Goal: Task Accomplishment & Management: Use online tool/utility

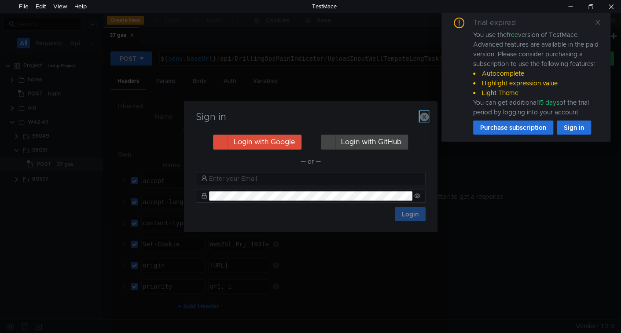
click at [427, 117] on icon "button" at bounding box center [424, 117] width 9 height 9
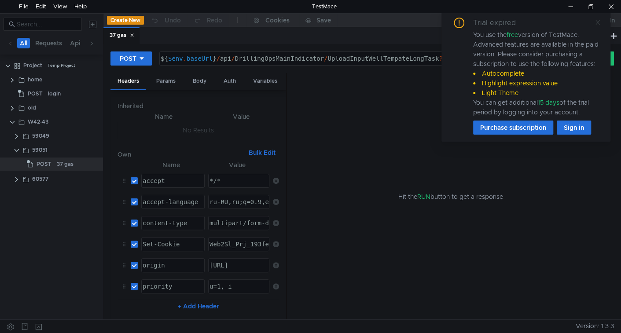
click at [597, 25] on span at bounding box center [597, 22] width 6 height 8
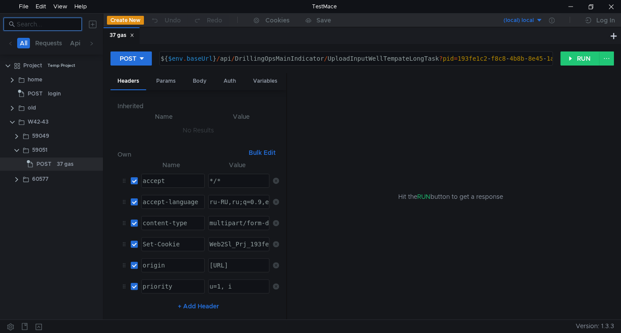
click at [53, 26] on input at bounding box center [47, 24] width 60 height 10
paste input "59043"
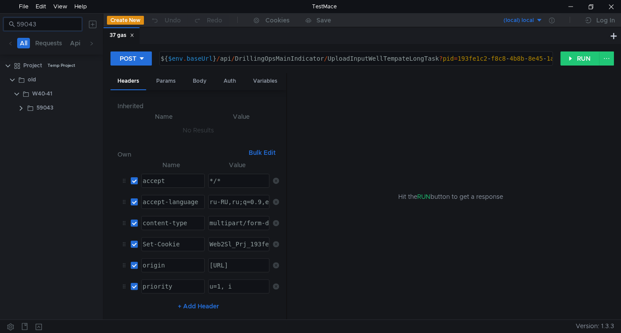
type input "59043"
click at [133, 36] on icon at bounding box center [131, 35] width 3 height 3
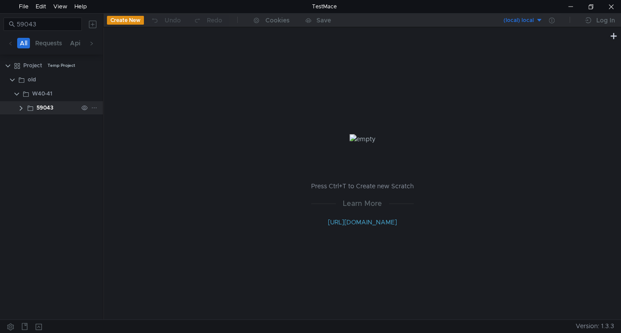
click at [40, 105] on div "59043" at bounding box center [45, 107] width 17 height 13
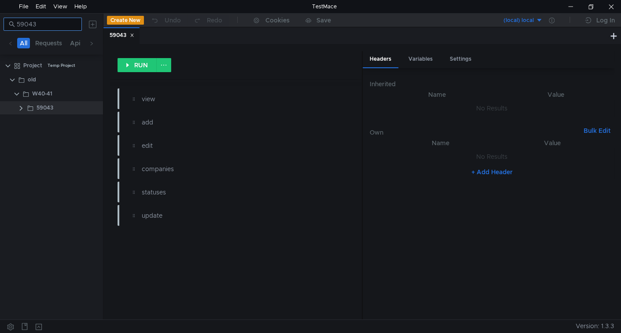
click at [52, 20] on input "59043" at bounding box center [47, 24] width 60 height 10
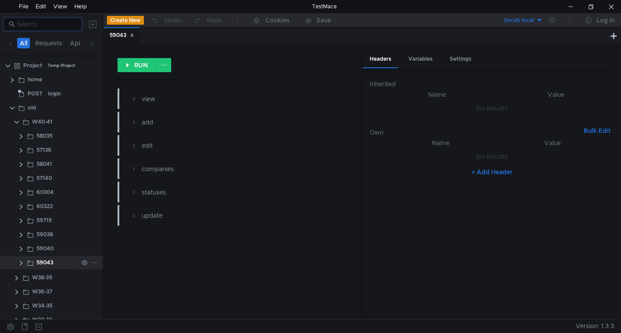
click at [21, 262] on clr-icon at bounding box center [21, 263] width 7 height 7
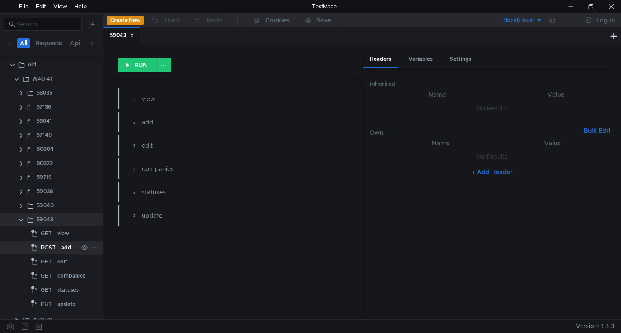
scroll to position [88, 0]
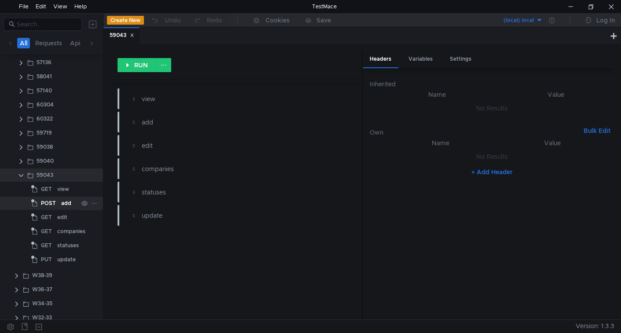
click at [57, 204] on div "POST" at bounding box center [44, 203] width 27 height 13
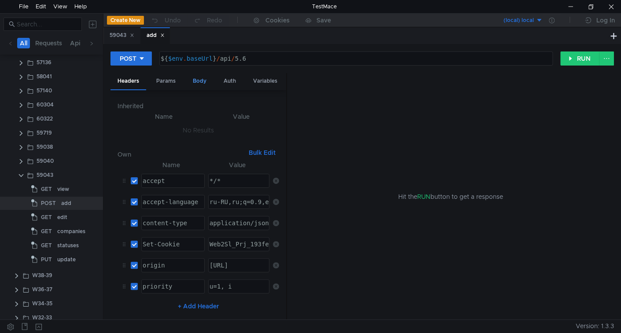
click at [205, 83] on div "Body" at bounding box center [200, 81] width 28 height 16
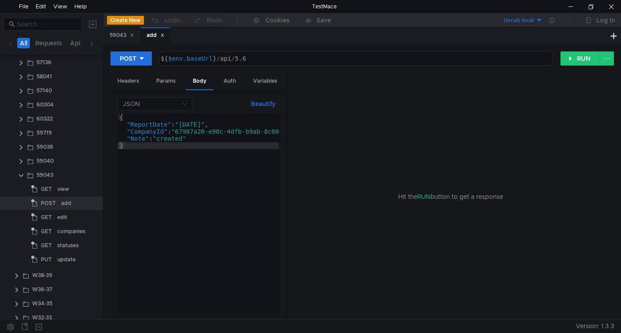
click at [182, 122] on div "{ "ReportDate" : "2023-09-10" , "CompanyId" : "67987a20-e90c-4dfb-b9ab-8c006ad7…" at bounding box center [216, 220] width 199 height 213
drag, startPoint x: 182, startPoint y: 122, endPoint x: 213, endPoint y: 125, distance: 31.8
click at [213, 125] on div "{ "ReportDate" : "2023-09-10" , "CompanyId" : "67987a20-e90c-4dfb-b9ab-8c006ad7…" at bounding box center [216, 220] width 199 height 213
paste textarea "60-12-01T00:00:00.000+05:0"
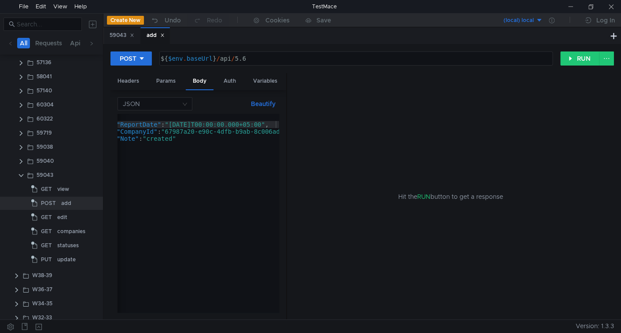
click at [160, 153] on div "{ "ReportDate" : "2060-12-01T00:00:00.000+05:00" , "CompanyId" : "67987a20-e90c…" at bounding box center [206, 218] width 199 height 209
type textarea "}"
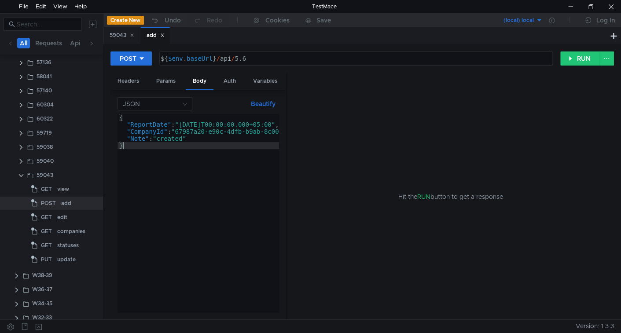
scroll to position [0, 0]
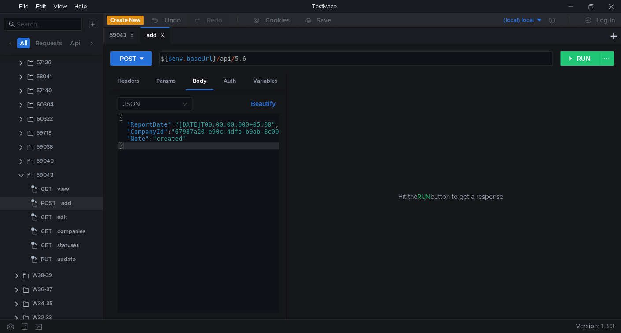
type textarea "${$env.baseUrl}/api/5.6"
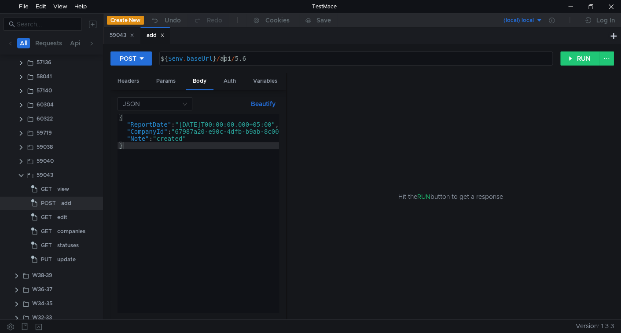
click at [224, 60] on div "${ $env . baseUrl } / api / 5.6" at bounding box center [355, 65] width 393 height 21
drag, startPoint x: 224, startPoint y: 60, endPoint x: 269, endPoint y: 64, distance: 44.6
click at [269, 64] on div "${ $env . baseUrl } / api / 5.6" at bounding box center [355, 65] width 393 height 21
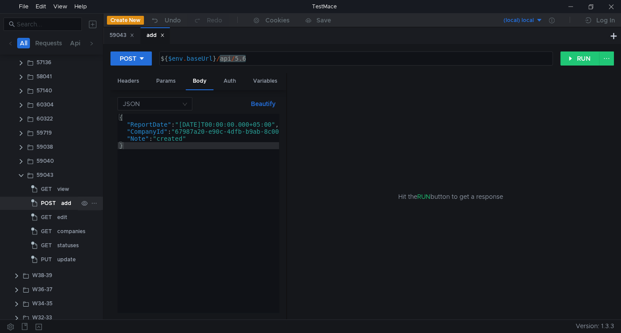
click at [59, 204] on app-tree-icon "POST" at bounding box center [46, 203] width 30 height 13
click at [243, 330] on div at bounding box center [290, 326] width 572 height 13
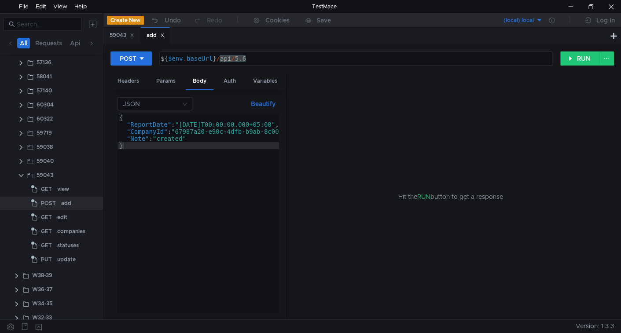
click at [172, 139] on div "{ "ReportDate" : "2060-12-01T00:00:00.000+05:00" , "CompanyId" : "67987a20-e90c…" at bounding box center [216, 218] width 199 height 209
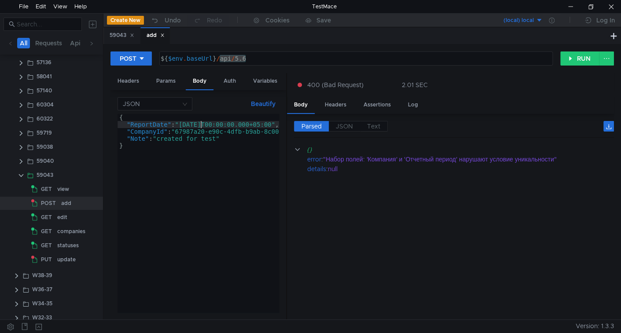
click at [202, 123] on div "{ "ReportDate" : "2060-12-01T00:00:00.000+05:00" , "CompanyId" : "67987a20-e90c…" at bounding box center [216, 218] width 199 height 209
click at [205, 123] on div "{ "ReportDate" : "2060-11-10T00:00:00.000+05:00" , "CompanyId" : "67987a20-e90c…" at bounding box center [216, 218] width 199 height 209
type textarea ""ReportDate":"2060-10-10T00:00:00.000+05:00","
click at [54, 243] on div "GET" at bounding box center [42, 245] width 23 height 13
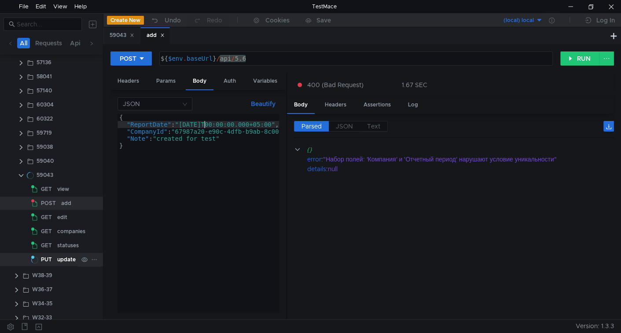
click at [48, 259] on span "PUT" at bounding box center [46, 259] width 11 height 13
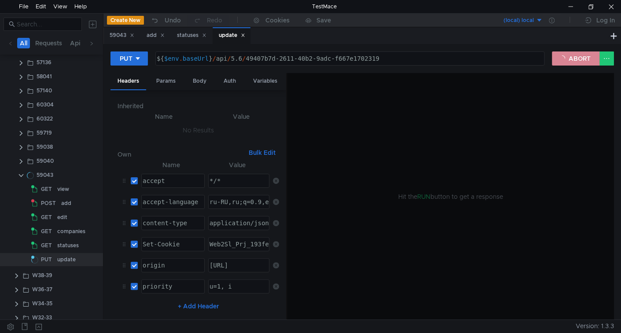
click at [573, 62] on button "ABORT" at bounding box center [576, 58] width 48 height 14
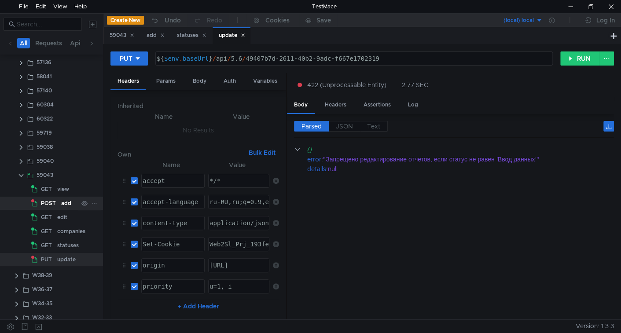
click at [62, 204] on div "add" at bounding box center [66, 203] width 10 height 13
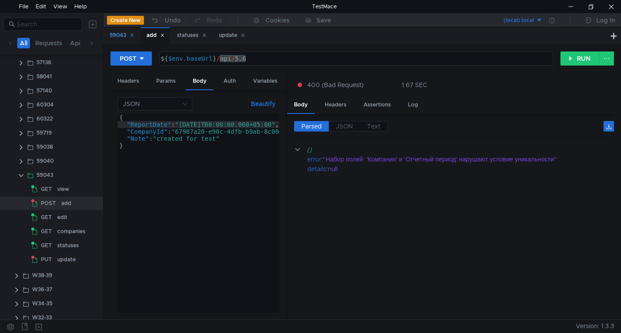
click at [134, 35] on icon at bounding box center [132, 35] width 4 height 4
click at [167, 36] on div "statuses" at bounding box center [154, 35] width 29 height 9
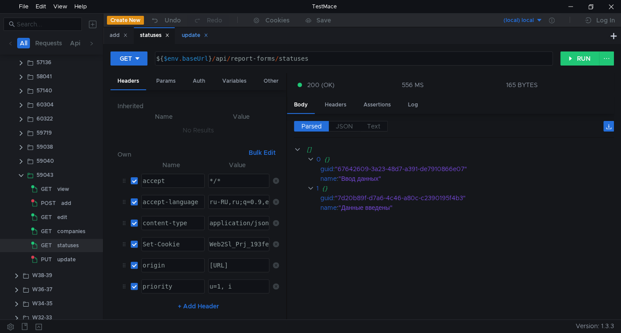
click at [169, 33] on icon at bounding box center [167, 35] width 4 height 4
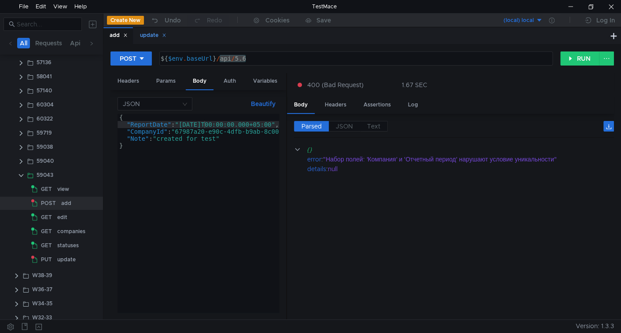
click at [166, 36] on icon at bounding box center [164, 35] width 4 height 4
click at [177, 175] on div "{ "ReportDate" : "2060-10-10T00:00:00.000+05:00" , "CompanyId" : "67987a20-e90c…" at bounding box center [216, 218] width 199 height 209
drag, startPoint x: 203, startPoint y: 122, endPoint x: 249, endPoint y: 145, distance: 51.2
click at [204, 122] on div "{ "ReportDate" : "2060-10-10T00:00:00.000+05:00" , "CompanyId" : "67987a20-e90c…" at bounding box center [216, 218] width 199 height 209
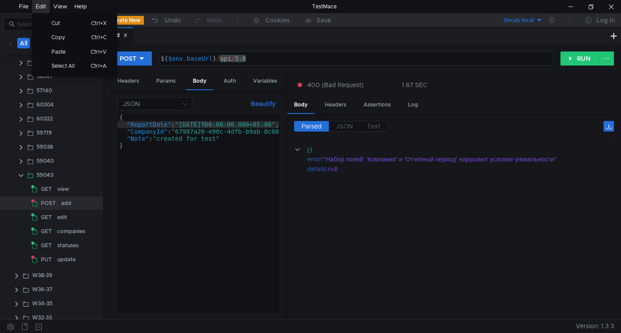
click at [43, 0] on div "Edit" at bounding box center [41, 6] width 11 height 13
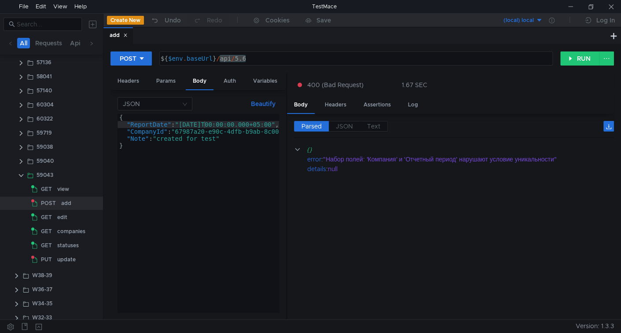
click at [216, 172] on div "{ "ReportDate" : "2060-10-10T00:00:00.000+05:00" , "CompanyId" : "67987a20-e90c…" at bounding box center [216, 218] width 199 height 209
type textarea "}"
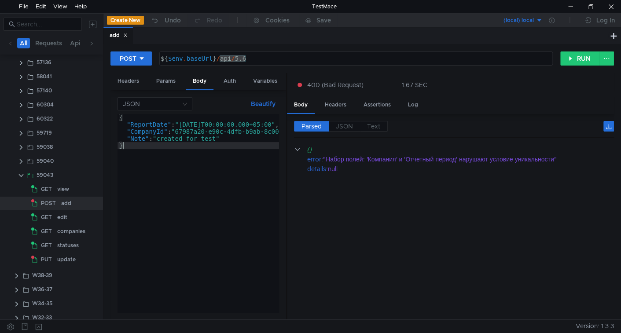
scroll to position [0, 0]
click at [577, 57] on button "RUN" at bounding box center [579, 58] width 39 height 14
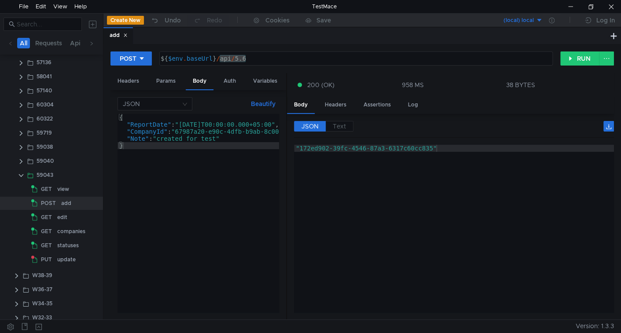
type textarea ""172ed902-39fc-4546-87a3-6317c60cc835""
click at [315, 147] on div ""172ed902-39fc-4546-87a3-6317c60cc835"" at bounding box center [454, 236] width 320 height 182
drag, startPoint x: 315, startPoint y: 147, endPoint x: 400, endPoint y: 148, distance: 85.8
click at [400, 148] on div ""172ed902-39fc-4546-87a3-6317c60cc835"" at bounding box center [454, 236] width 320 height 182
click at [62, 216] on div "edit" at bounding box center [62, 217] width 10 height 13
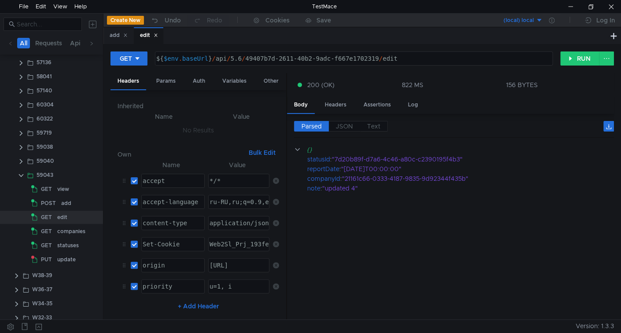
click at [260, 60] on div "${ $env . baseUrl } / api / 5.6 / 49407b7d-2611-40b2-9adc-f667e1702319 / edit" at bounding box center [352, 65] width 397 height 21
drag, startPoint x: 260, startPoint y: 60, endPoint x: 348, endPoint y: 63, distance: 88.5
click at [348, 63] on div "${ $env . baseUrl } / api / 5.6 / 49407b7d-2611-40b2-9adc-f667e1702319 / edit" at bounding box center [352, 65] width 397 height 21
paste textarea "172ed902-39fc-4546-87a3-6317c60cc835"
type textarea "${$env.baseUrl}/api/5.6/172ed902-39fc-4546-87a3-6317c60cc835/edit"
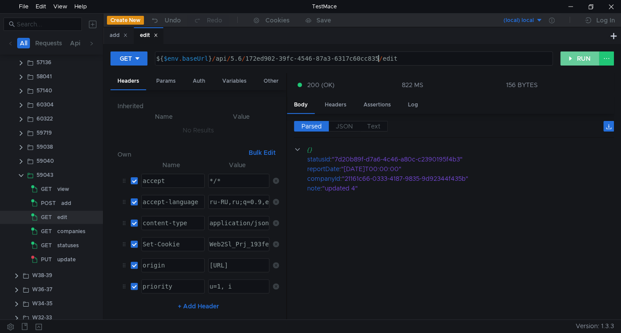
click at [588, 55] on button "RUN" at bounding box center [579, 58] width 39 height 14
click at [347, 124] on span "JSON" at bounding box center [344, 126] width 17 height 8
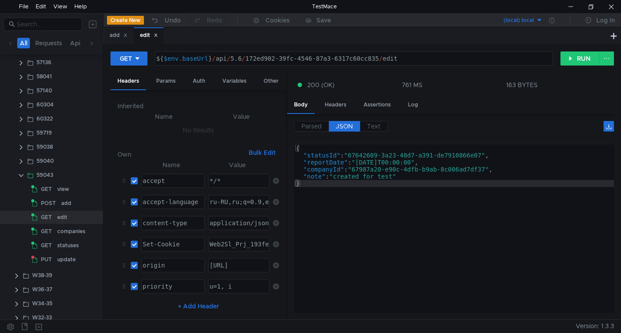
click at [369, 184] on div "{ "statusId" : "67642609-3a23-48d7-a391-de7910866e07" , "reportDate" : "2060-10…" at bounding box center [454, 236] width 320 height 182
type textarea ""note": "created for test" }"
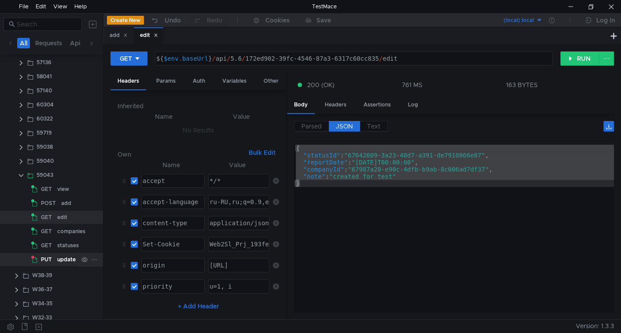
click at [63, 257] on div "update" at bounding box center [66, 259] width 18 height 13
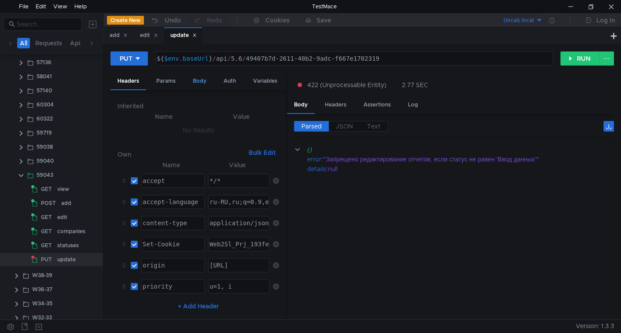
click at [191, 82] on div "Body" at bounding box center [200, 81] width 28 height 16
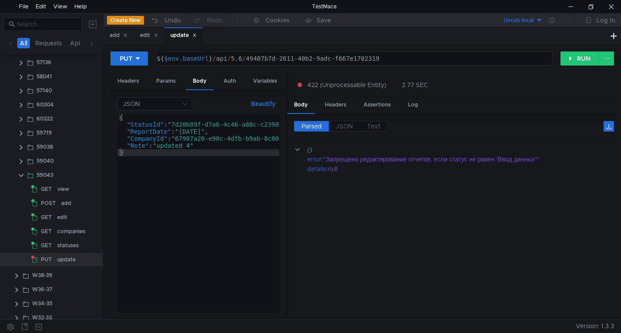
type textarea "}"
click at [204, 169] on div "{ "StatusId" : "7d20b89f-d7a6-4c46-a80c-c2390195f4b3" , "ReportDate" : "2023-10…" at bounding box center [216, 218] width 199 height 209
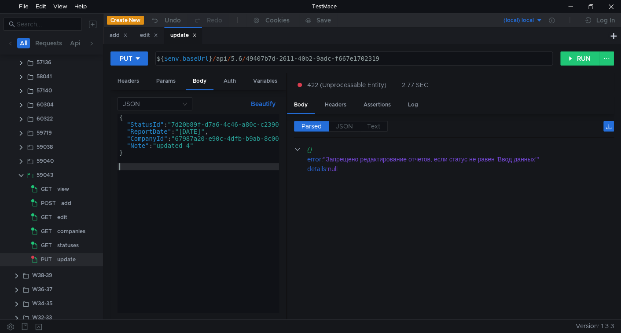
paste textarea "}"
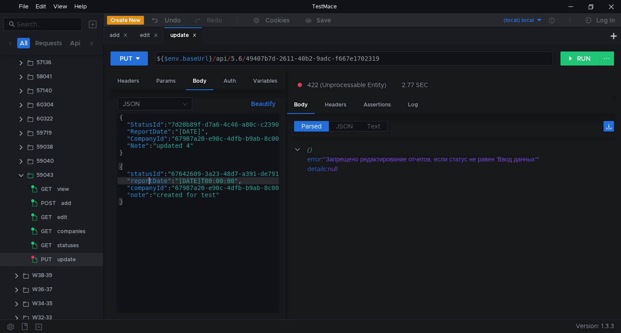
click at [148, 183] on div "{ "StatusId" : "7d20b89f-d7a6-4c46-a80c-c2390195f4b3" , "ReportDate" : "2023-10…" at bounding box center [218, 218] width 203 height 209
click at [146, 185] on div "{ "StatusId" : "7d20b89f-d7a6-4c46-a80c-c2390195f4b3" , "ReportDate" : "2023-10…" at bounding box center [218, 218] width 203 height 209
click at [138, 196] on div "{ "StatusId" : "7d20b89f-d7a6-4c46-a80c-c2390195f4b3" , "ReportDate" : "2023-10…" at bounding box center [218, 218] width 203 height 209
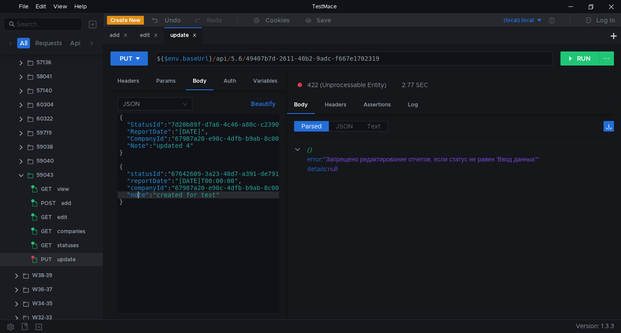
click at [138, 196] on div "{ "StatusId" : "7d20b89f-d7a6-4c46-a80c-c2390195f4b3" , "ReportDate" : "2023-10…" at bounding box center [218, 218] width 203 height 209
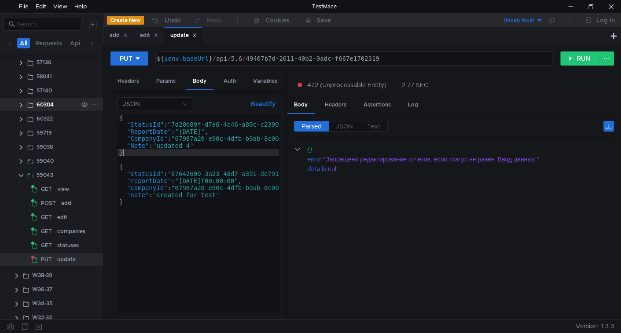
drag, startPoint x: 123, startPoint y: 149, endPoint x: 58, endPoint y: 105, distance: 78.8
click at [58, 105] on as-split "All Requests Api Scripts Project Temp Project home POST login old W40-41 58035 …" at bounding box center [310, 166] width 621 height 306
type textarea "{ "StatusId":"7d20b89f-d7a6-4c46-a80c-c2390195f4b3","
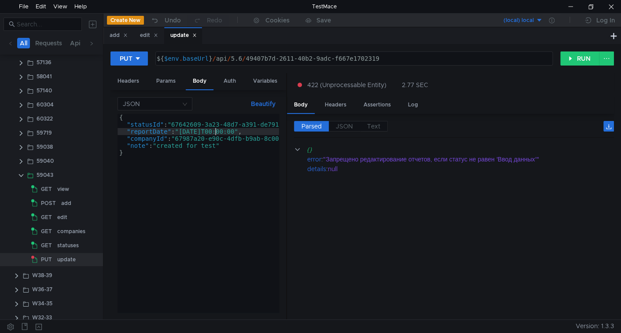
click at [216, 132] on div "{ "statusId" : "67642609-3a23-48d7-a391-de7910866e07" , "reportDate" : "2060-10…" at bounding box center [218, 218] width 203 height 209
click at [172, 146] on div "{ "statusId" : "67642609-3a23-48d7-a391-de7910866e07" , "reportDate" : "2060-10…" at bounding box center [218, 218] width 203 height 209
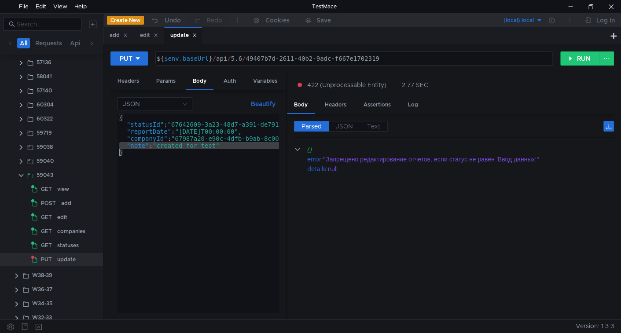
click at [175, 147] on div "{ "statusId" : "67642609-3a23-48d7-a391-de7910866e07" , "reportDate" : "2060-10…" at bounding box center [218, 218] width 203 height 209
click at [177, 145] on div "{ "statusId" : "67642609-3a23-48d7-a391-de7910866e07" , "reportDate" : "2060-10…" at bounding box center [197, 213] width 161 height 199
click at [208, 158] on div "{ "statusId" : "67642609-3a23-48d7-a391-de7910866e07" , "reportDate" : "2060-10…" at bounding box center [218, 218] width 203 height 209
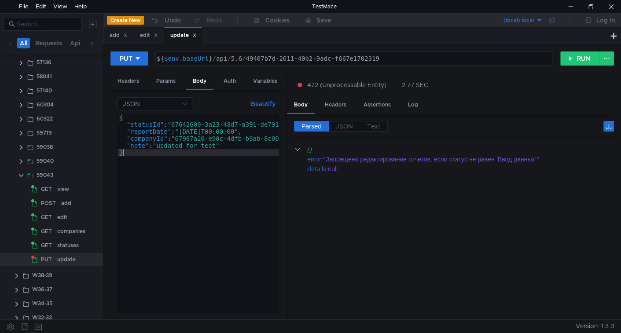
type textarea "}"
click at [263, 57] on div "${ $env . baseUrl } / api / 5.6 / 49407b7d-2611-40b2-9adc-f667e1702319" at bounding box center [353, 65] width 397 height 21
drag, startPoint x: 263, startPoint y: 57, endPoint x: 349, endPoint y: 56, distance: 86.2
click at [349, 56] on div "${ $env . baseUrl } / api / 5.6 / 49407b7d-2611-40b2-9adc-f667e1702319" at bounding box center [353, 65] width 397 height 21
paste textarea "172ed902-39fc-4546-87a3-6317c60cc835"
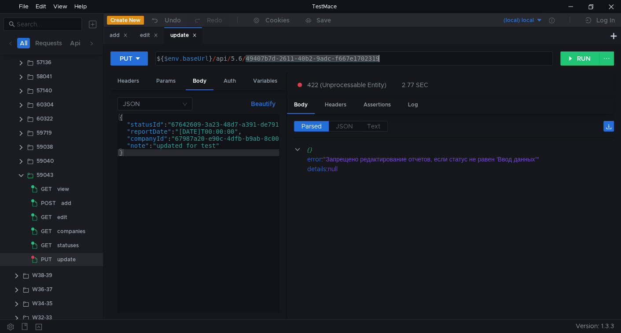
type textarea "${$env.baseUrl}/api/5.6/172ed902-39fc-4546-87a3-6317c60cc835"
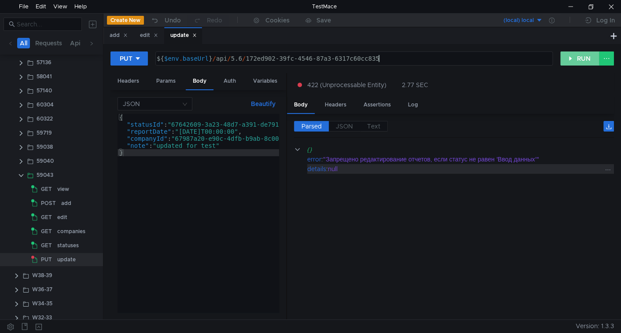
click at [587, 60] on button "RUN" at bounding box center [579, 58] width 39 height 14
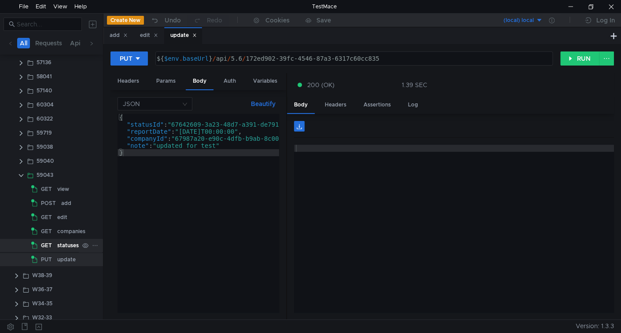
click at [59, 240] on div "statuses" at bounding box center [68, 245] width 22 height 13
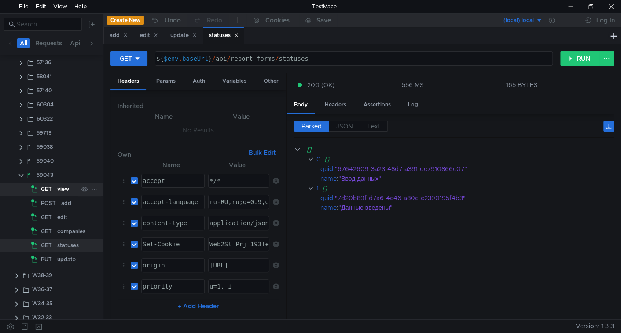
click at [56, 188] on app-tree-icon "GET" at bounding box center [44, 189] width 26 height 13
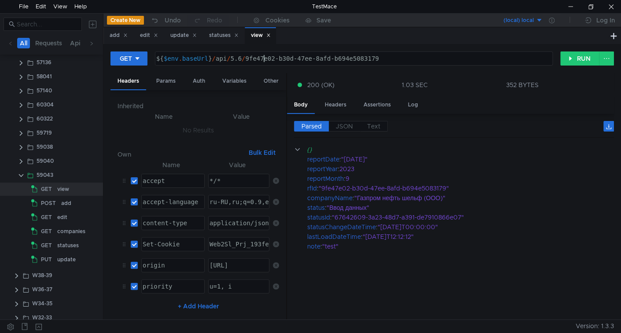
click at [264, 55] on div "${ $env . baseUrl } / api / 5.6 / 9fe47e02-b30d-47ee-8afd-b694e5083179" at bounding box center [352, 65] width 397 height 21
drag, startPoint x: 269, startPoint y: 66, endPoint x: 381, endPoint y: 60, distance: 112.4
click at [381, 60] on div "${ $env . baseUrl } / api / 5.6 / 9fe47e02-b30d-47ee-8afd-b694e5083179" at bounding box center [352, 65] width 397 height 21
type textarea "${$env.baseUrl}/api/5.6/172ed902-39fc-4546-87a3-6317c60cc835"
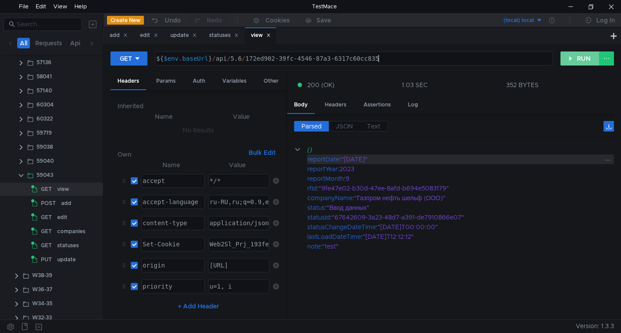
click at [585, 61] on button "RUN" at bounding box center [579, 58] width 39 height 14
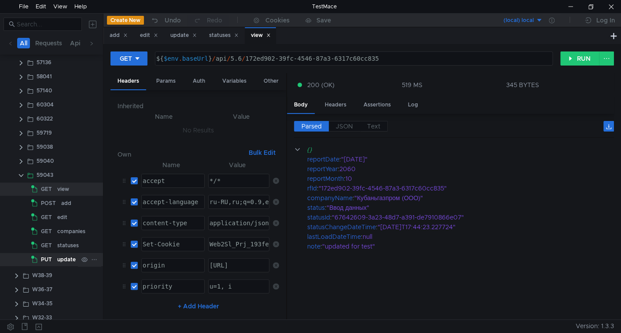
click at [58, 258] on div "update" at bounding box center [66, 259] width 18 height 13
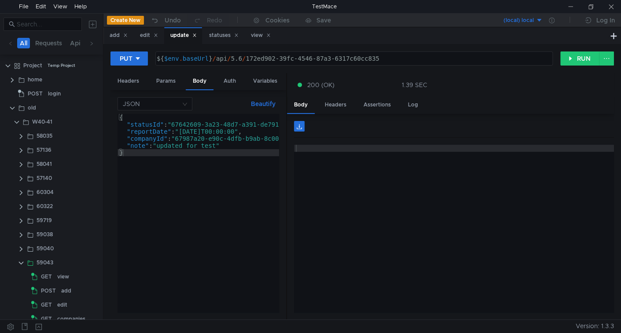
scroll to position [88, 0]
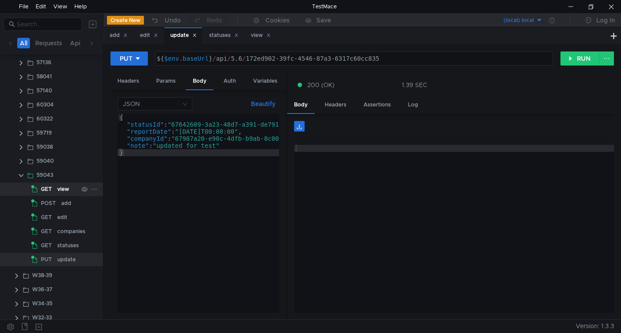
click at [55, 187] on app-tree-icon "GET" at bounding box center [44, 189] width 26 height 13
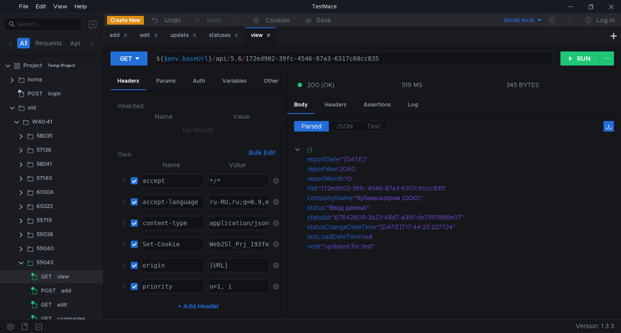
scroll to position [88, 0]
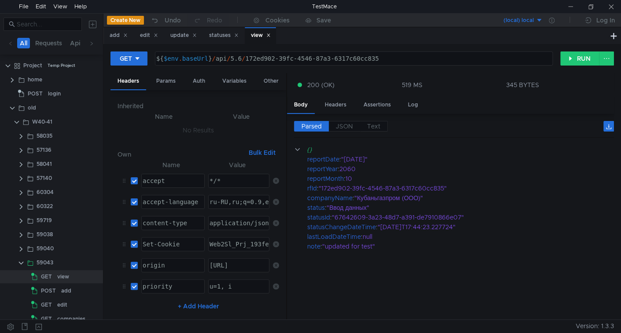
scroll to position [88, 0]
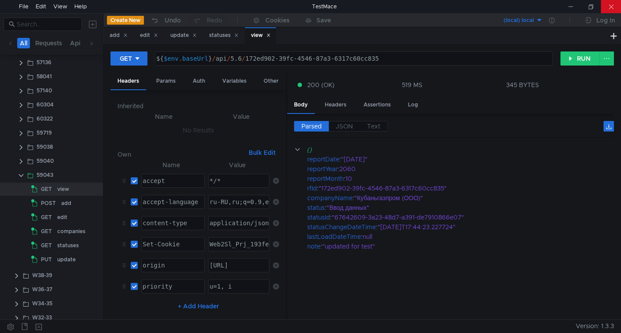
drag, startPoint x: 603, startPoint y: 6, endPoint x: 604, endPoint y: 11, distance: 5.8
click at [603, 6] on div at bounding box center [611, 6] width 20 height 13
